Goal: Transaction & Acquisition: Purchase product/service

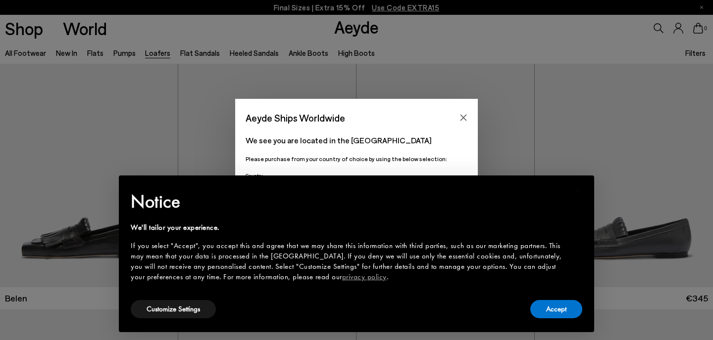
scroll to position [10, 0]
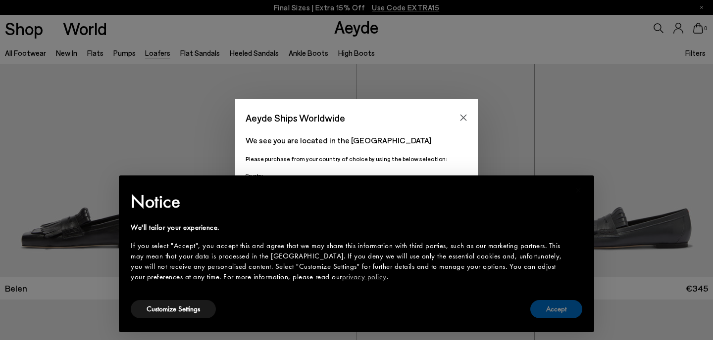
click at [557, 311] on button "Accept" at bounding box center [556, 309] width 52 height 18
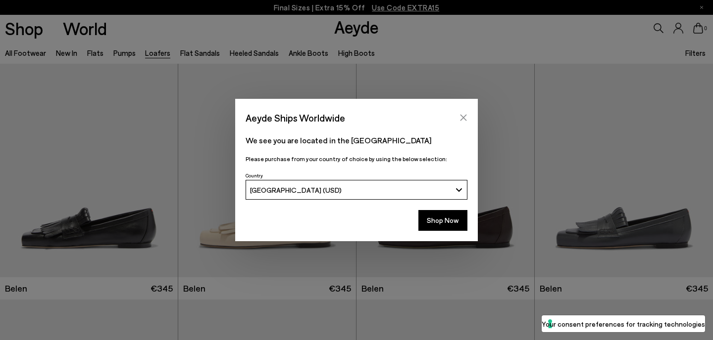
click at [465, 117] on icon "Close" at bounding box center [463, 118] width 8 height 8
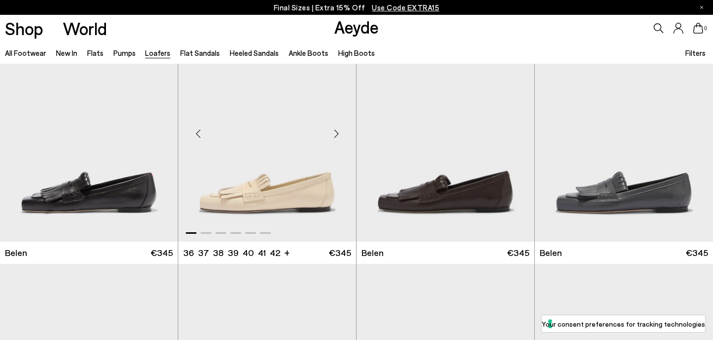
scroll to position [46, 0]
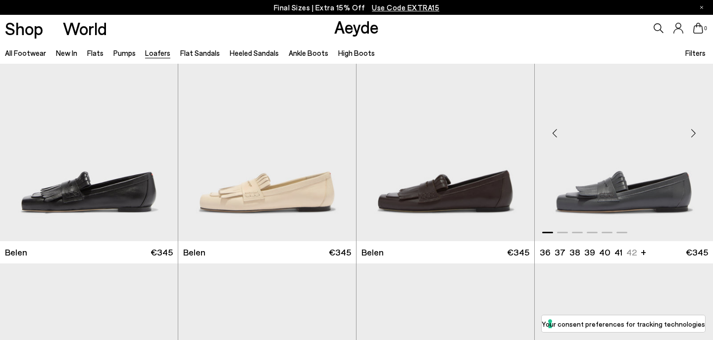
click at [660, 191] on img "1 / 6" at bounding box center [623, 129] width 178 height 223
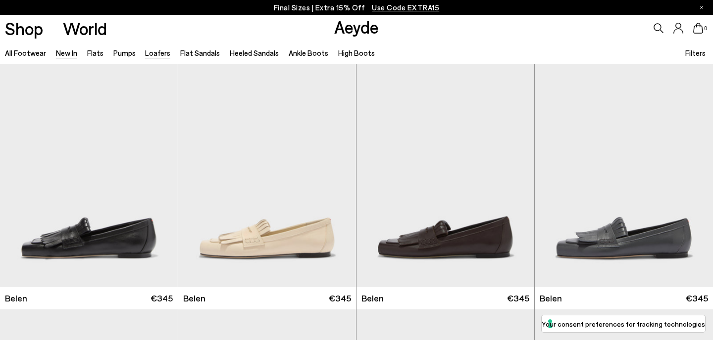
click at [59, 53] on link "New In" at bounding box center [66, 52] width 21 height 9
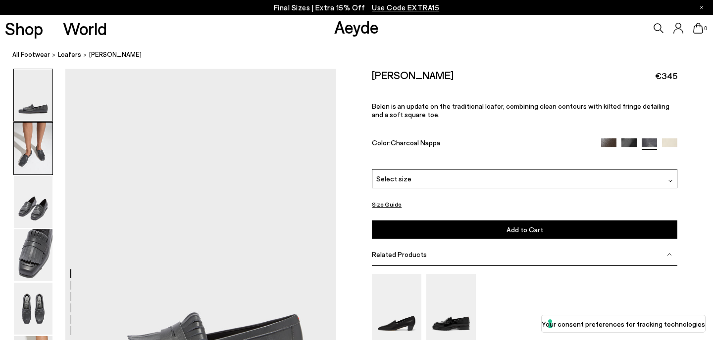
click at [23, 138] on img at bounding box center [33, 149] width 39 height 52
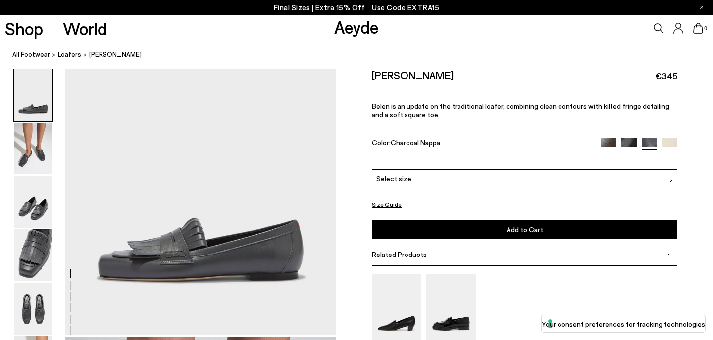
scroll to position [5, 0]
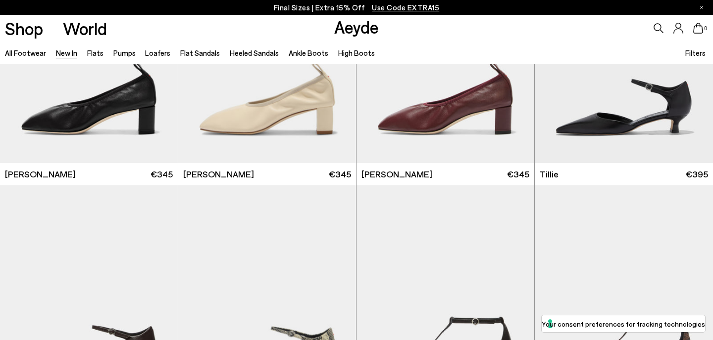
scroll to position [1850, 0]
